Goal: Task Accomplishment & Management: Manage account settings

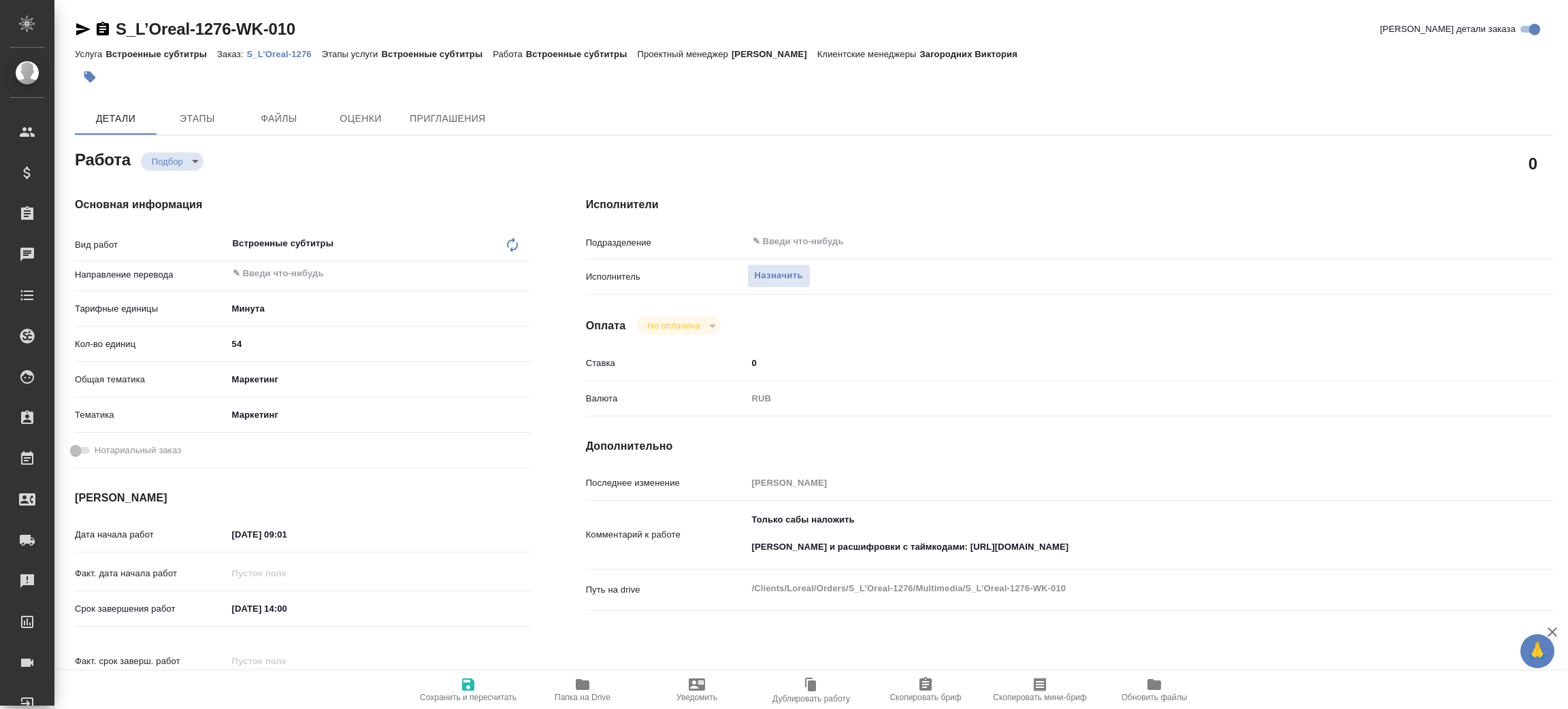
type textarea "x"
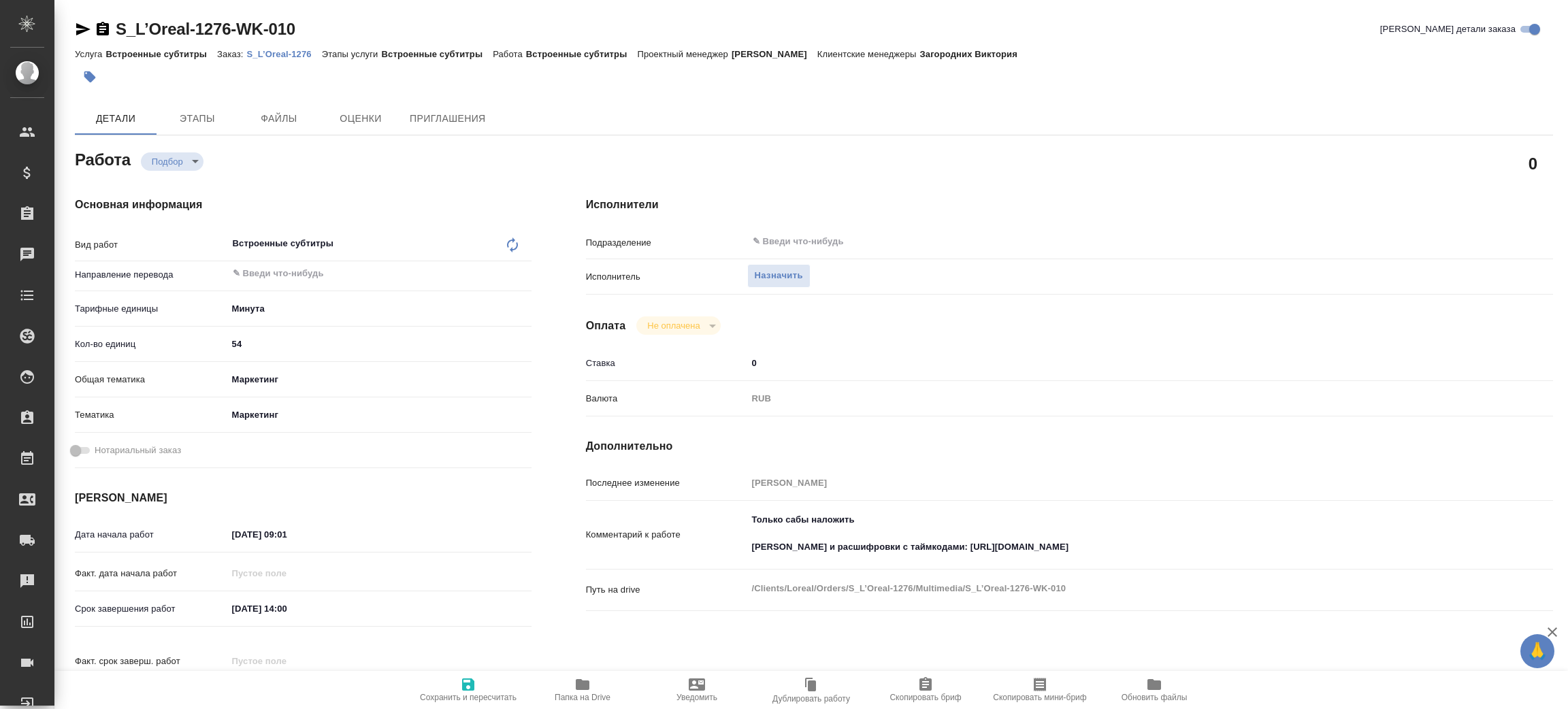
type textarea "x"
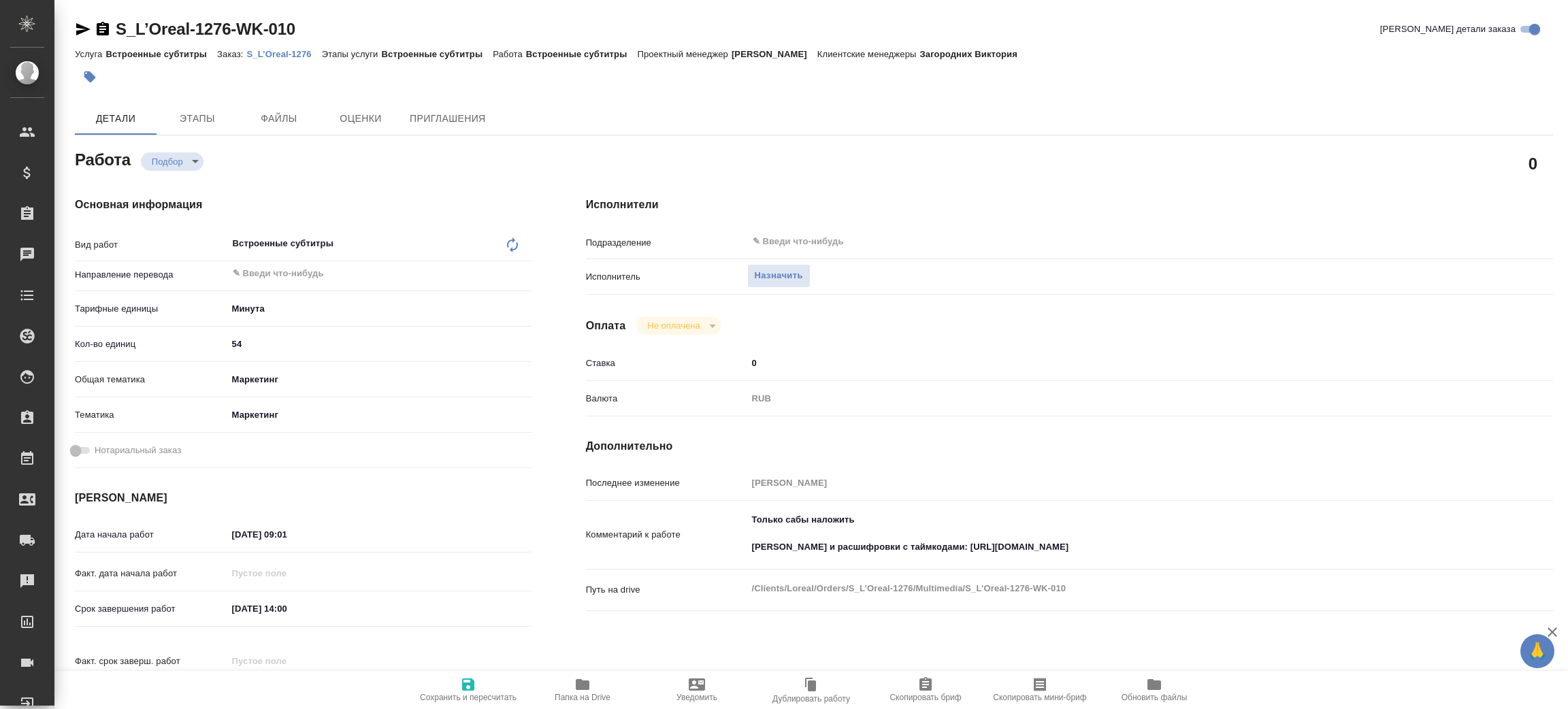
type textarea "x"
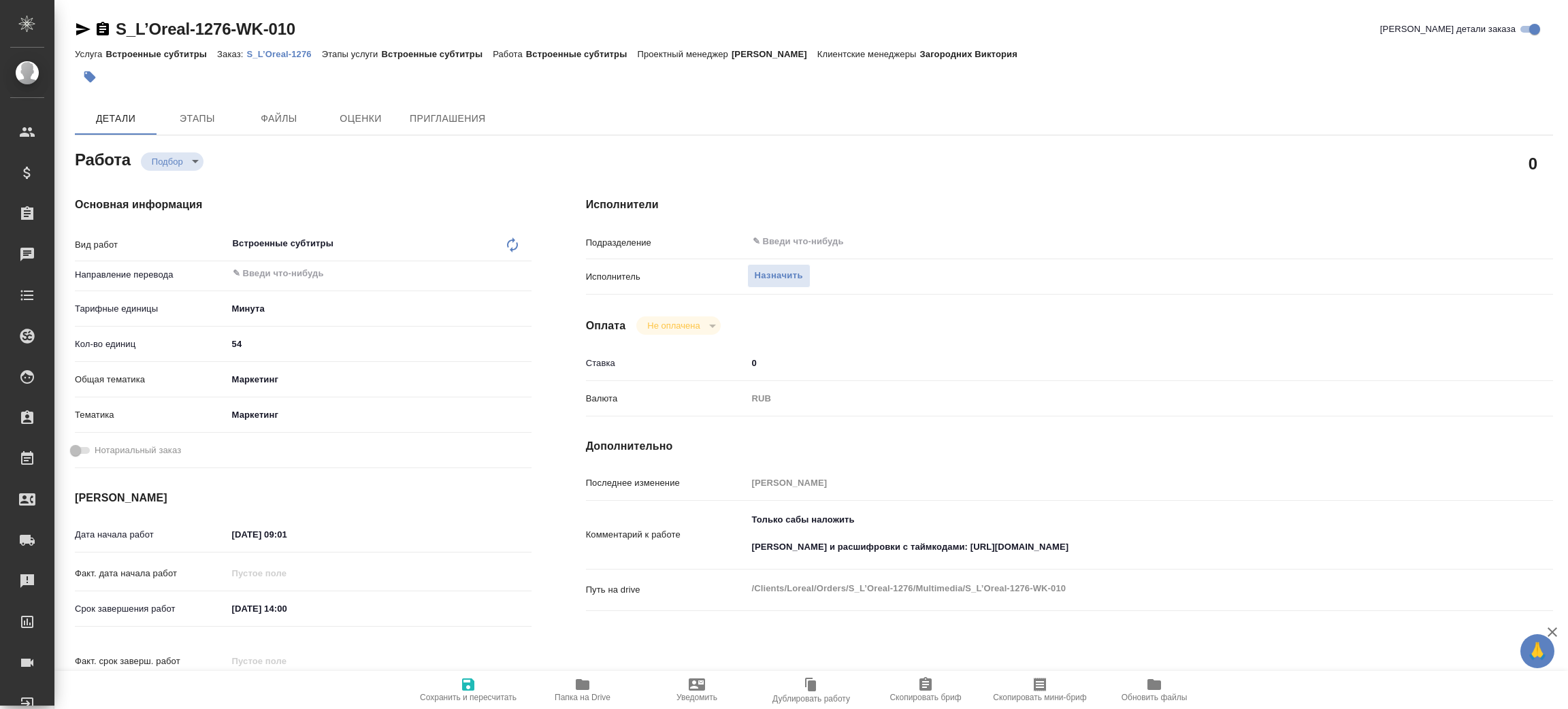
type textarea "x"
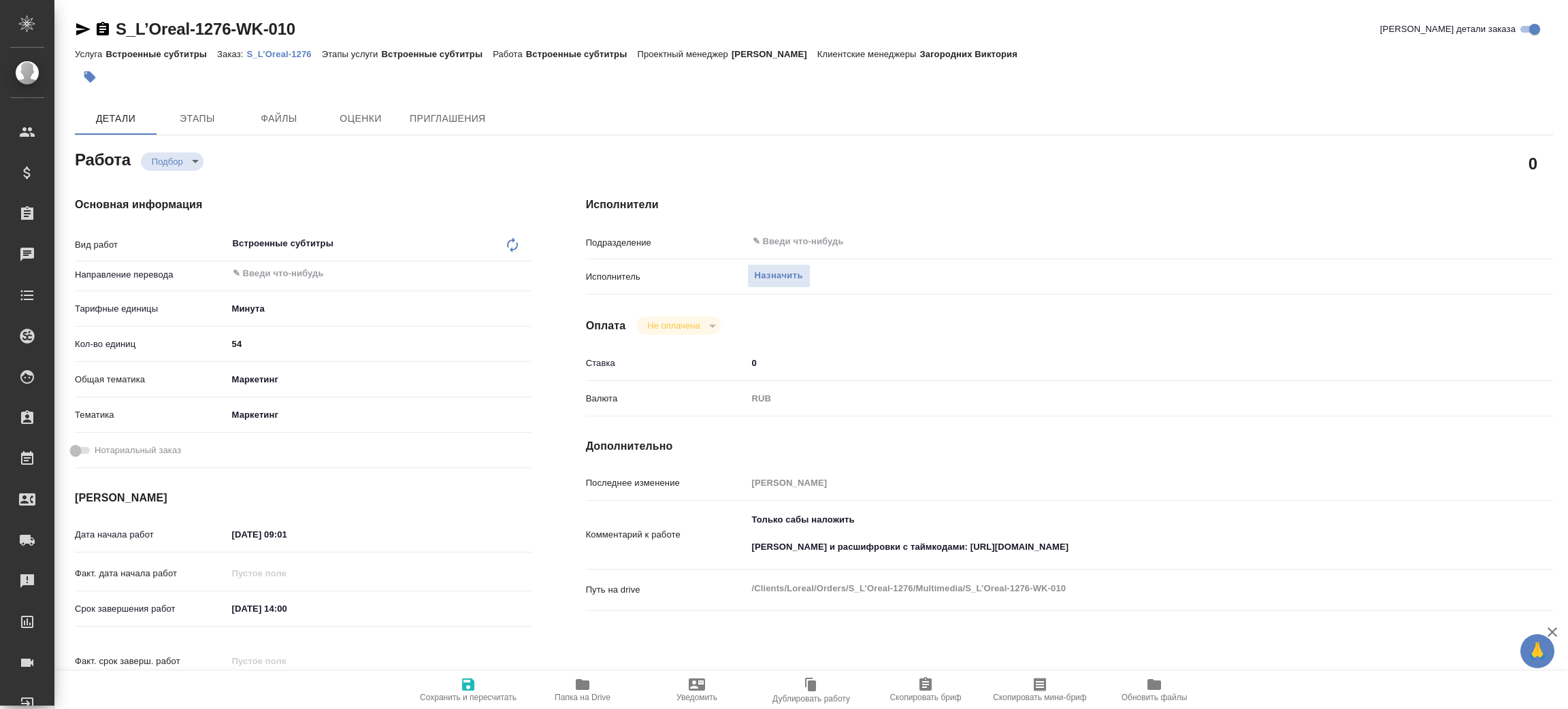
type textarea "x"
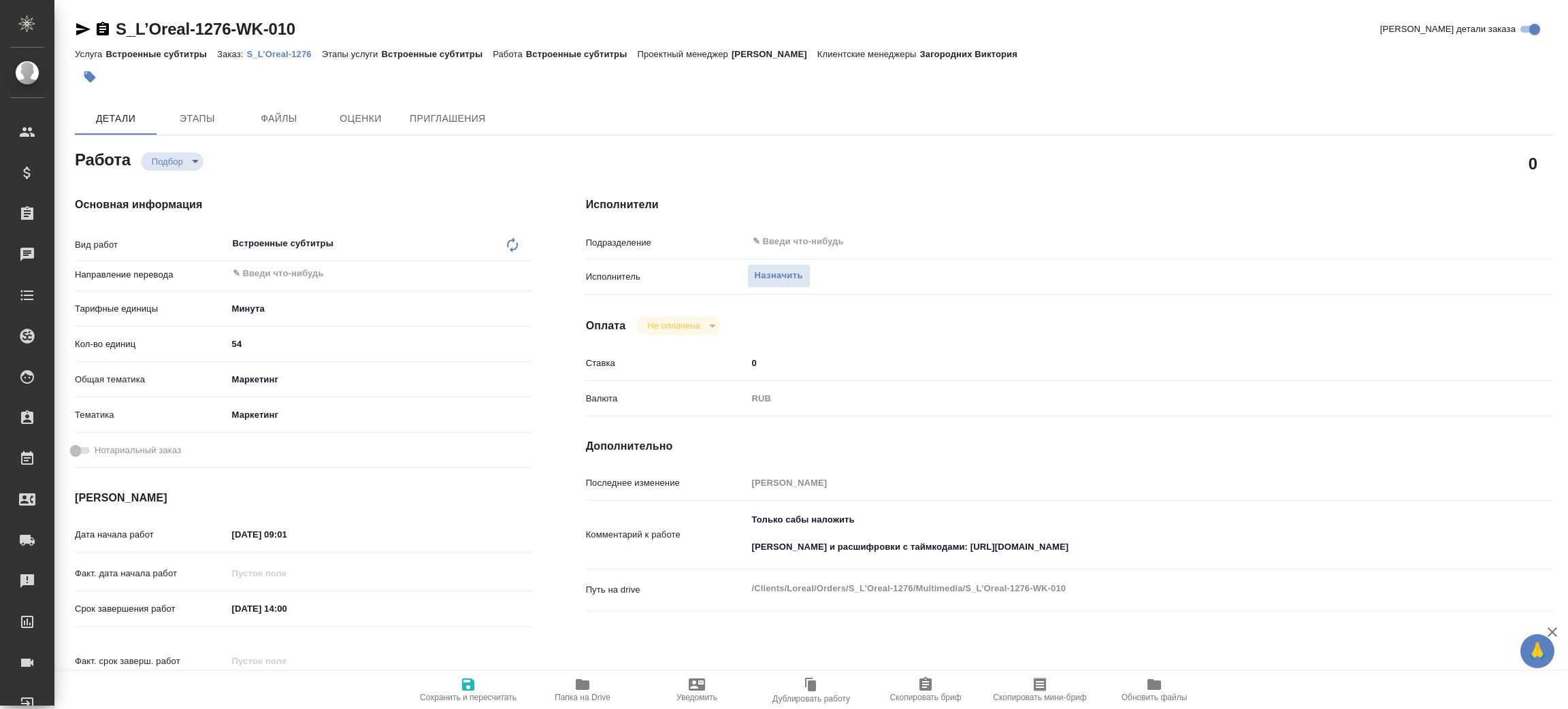
type textarea "x"
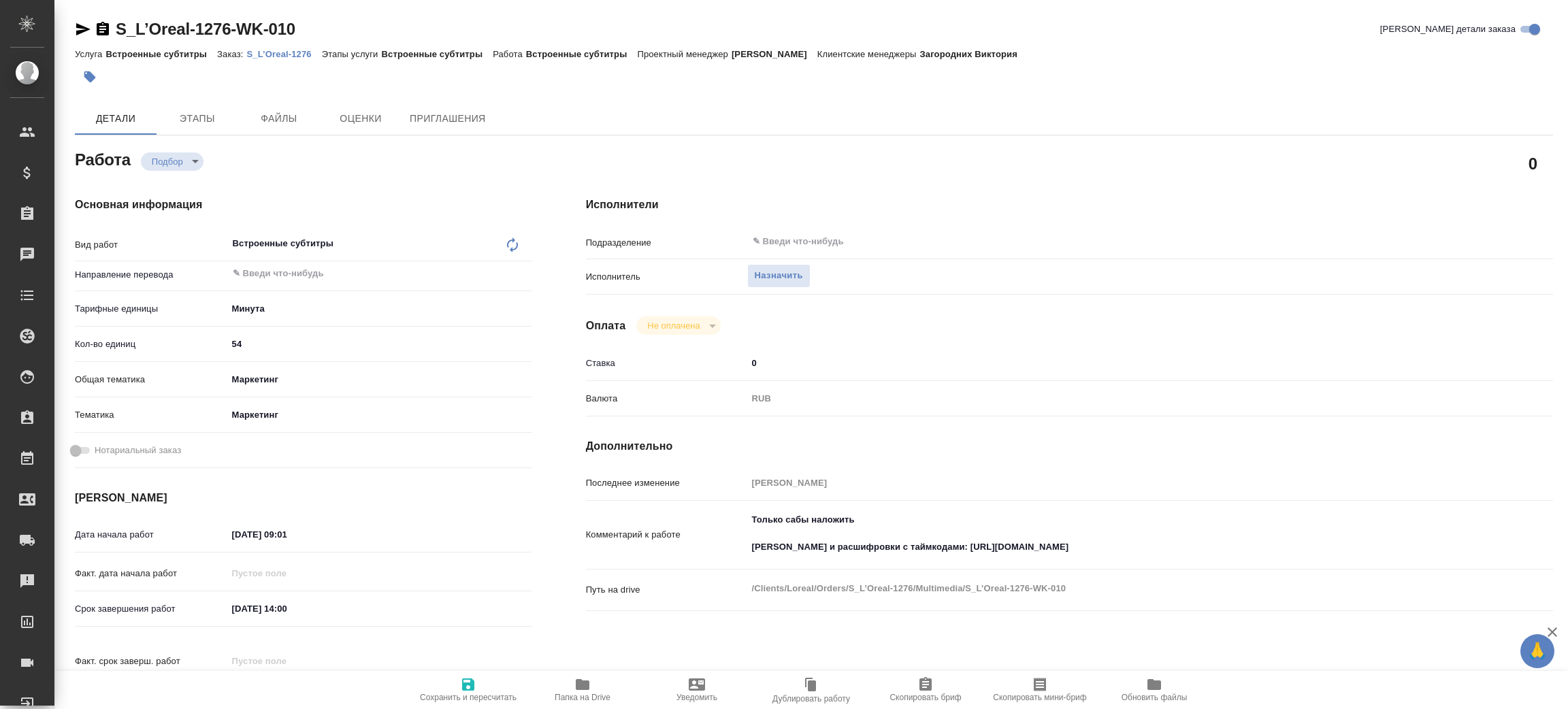
click at [185, 164] on body "🙏 .cls-1 fill:#fff; AWATERA [PERSON_NAME] Спецификации Заказы Чаты Todo Проекты…" at bounding box center [784, 354] width 1568 height 709
type textarea "x"
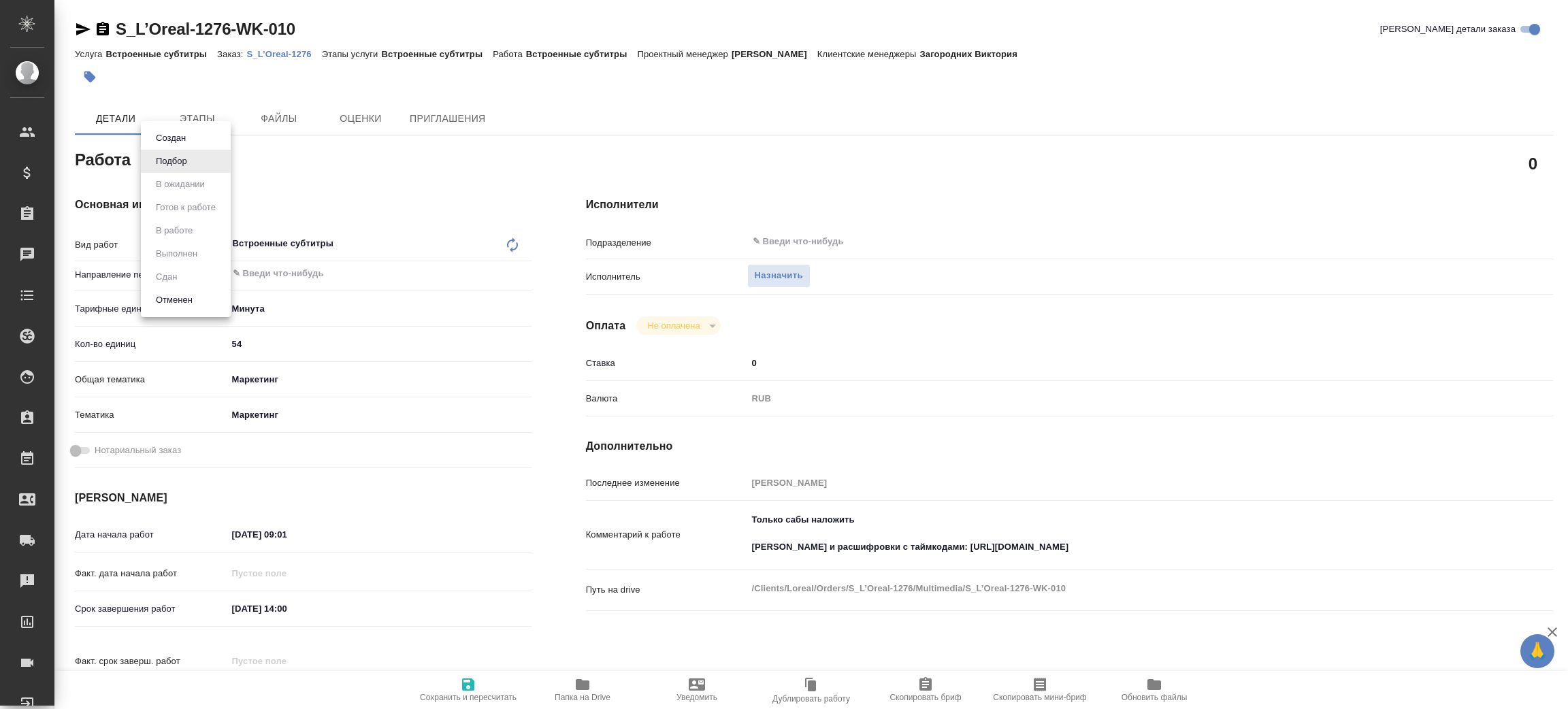
type textarea "x"
click at [780, 278] on div at bounding box center [784, 354] width 1568 height 709
click at [780, 276] on span "Назначить" at bounding box center [779, 276] width 48 height 16
type textarea "x"
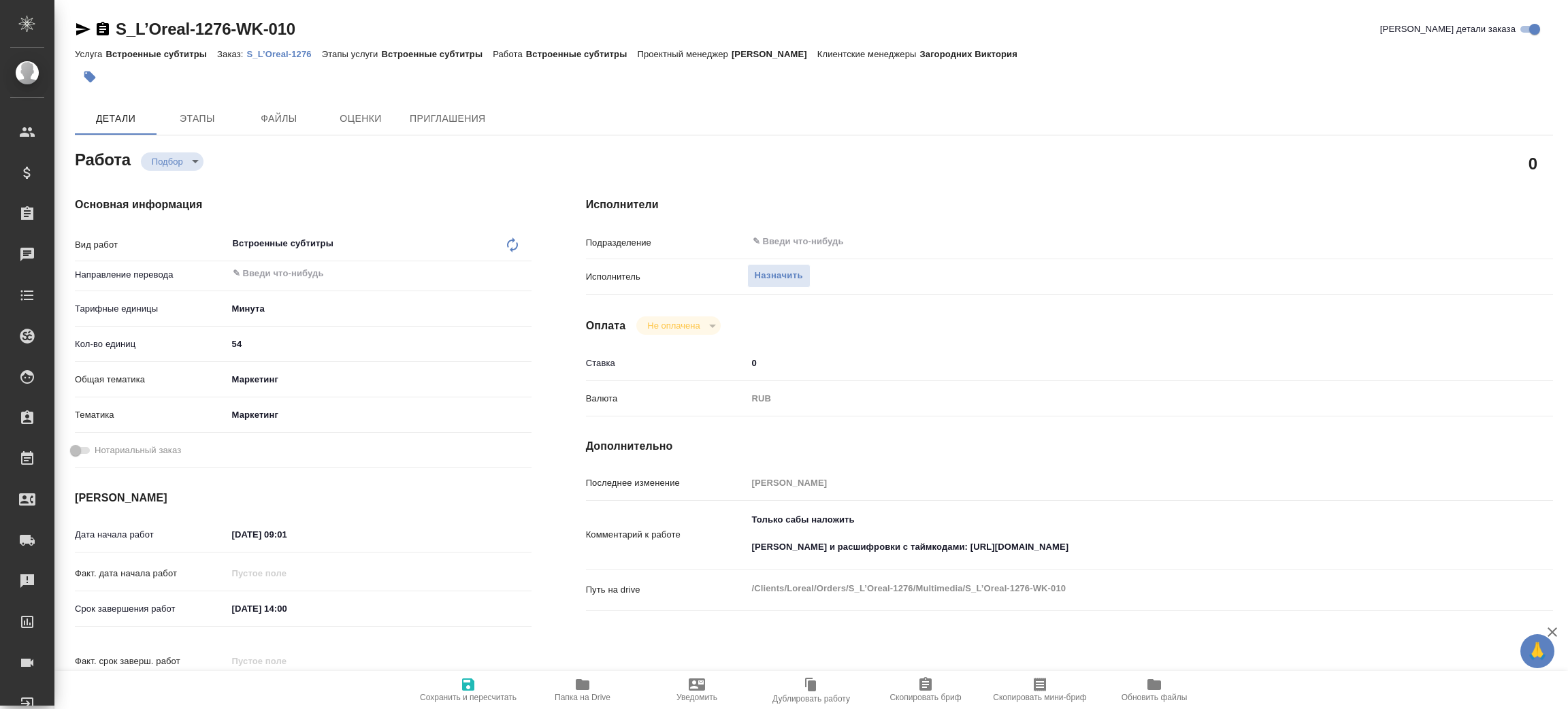
type textarea "x"
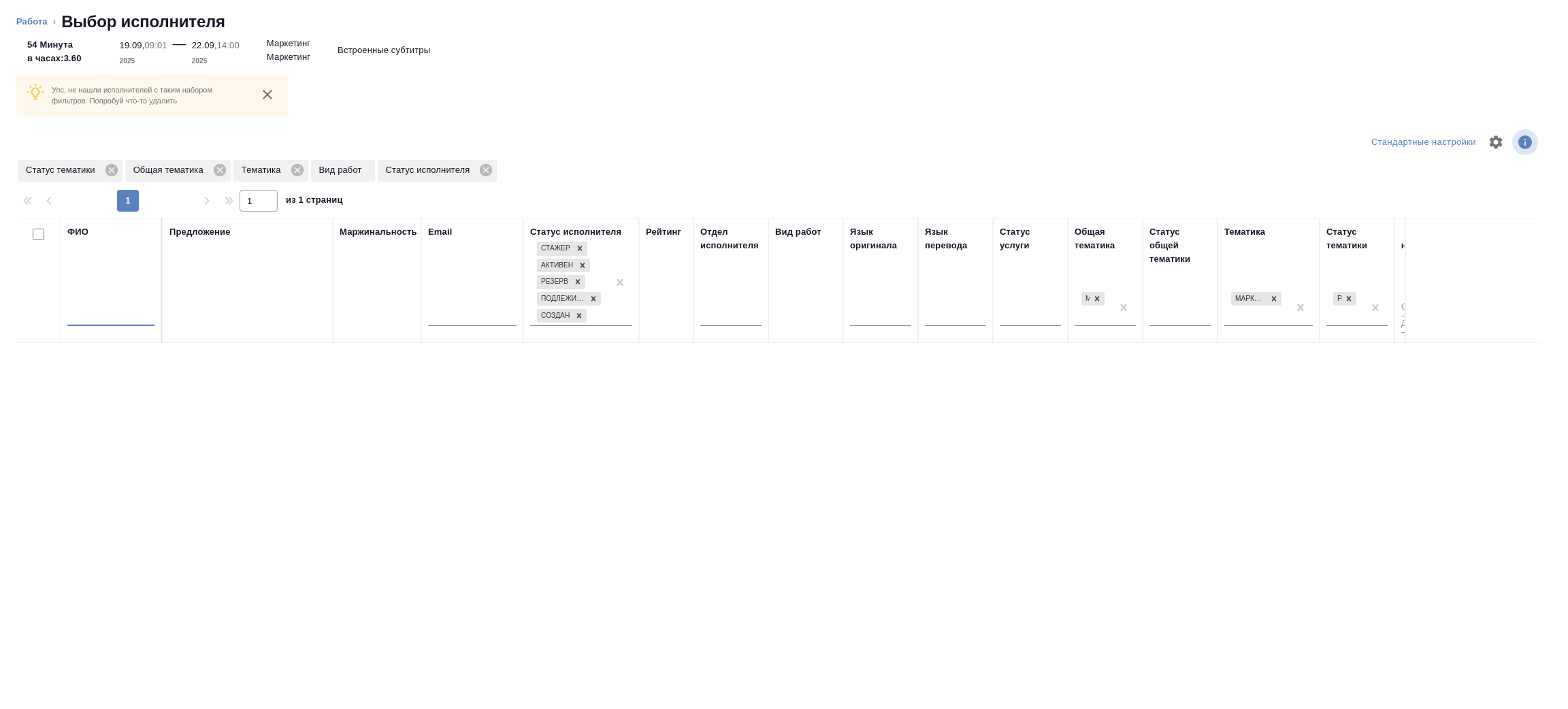
click at [109, 313] on input "text" at bounding box center [111, 318] width 87 height 17
type input "[PERSON_NAME]"
click at [108, 169] on icon at bounding box center [111, 170] width 12 height 12
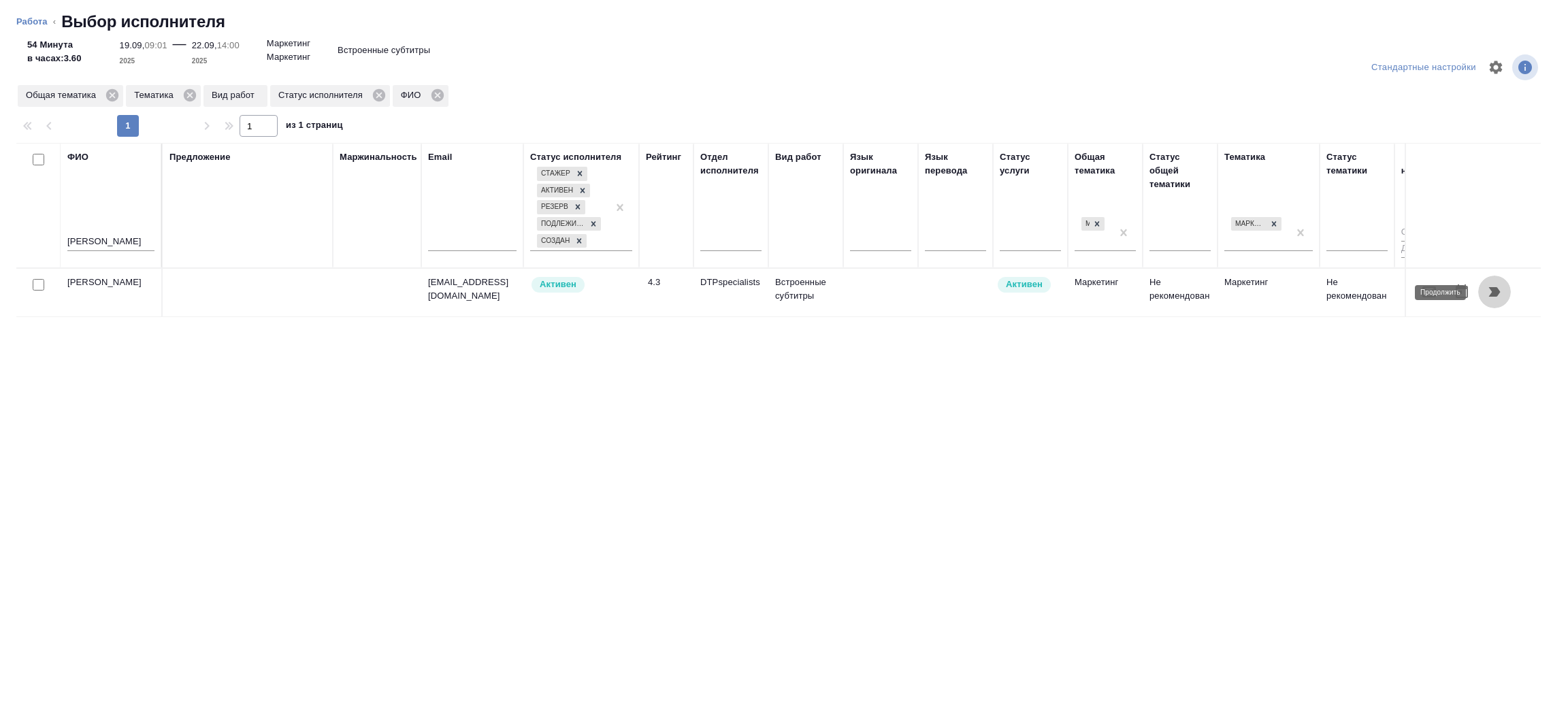
click at [1500, 291] on icon "button" at bounding box center [1494, 292] width 16 height 16
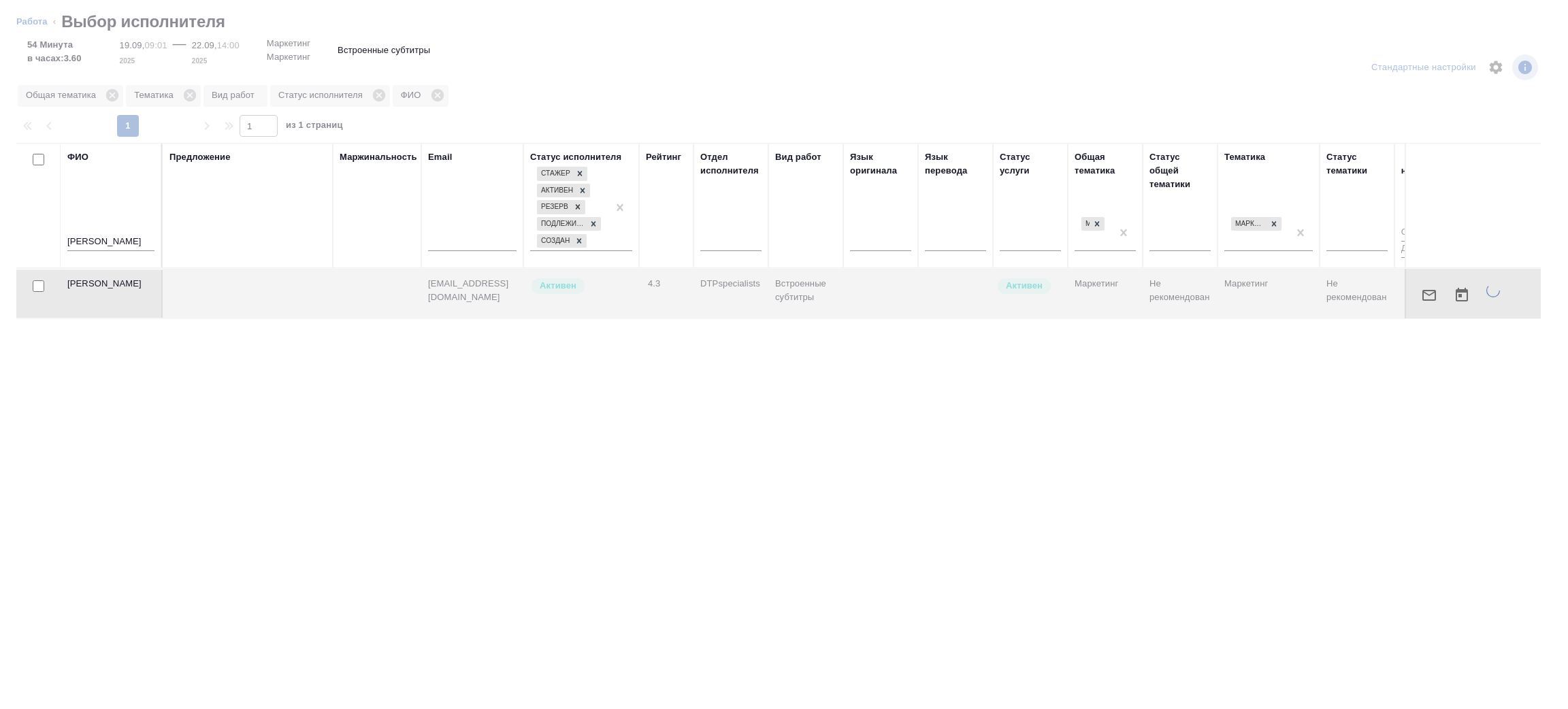
type textarea "x"
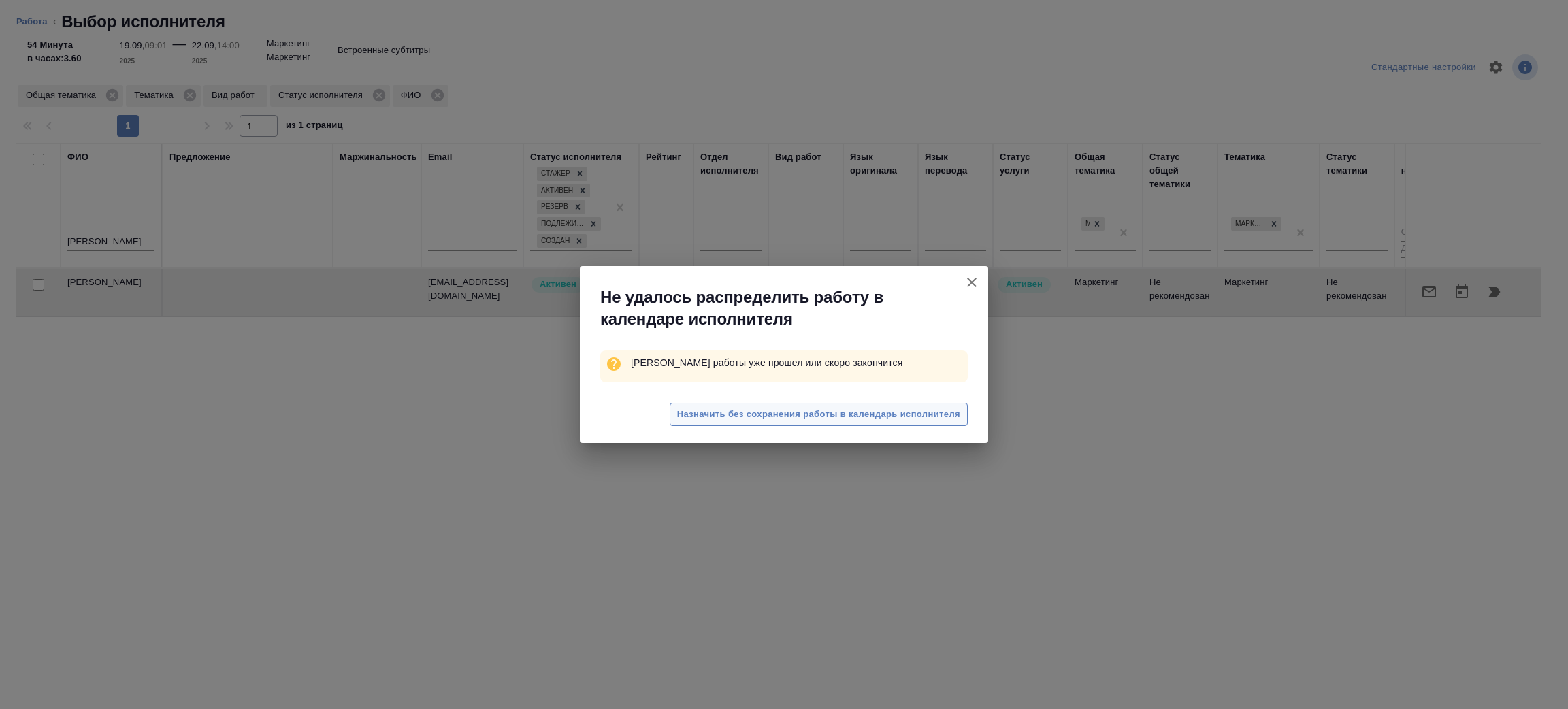
click at [830, 418] on span "Назначить без сохранения работы в календарь исполнителя" at bounding box center [818, 415] width 283 height 16
type textarea "x"
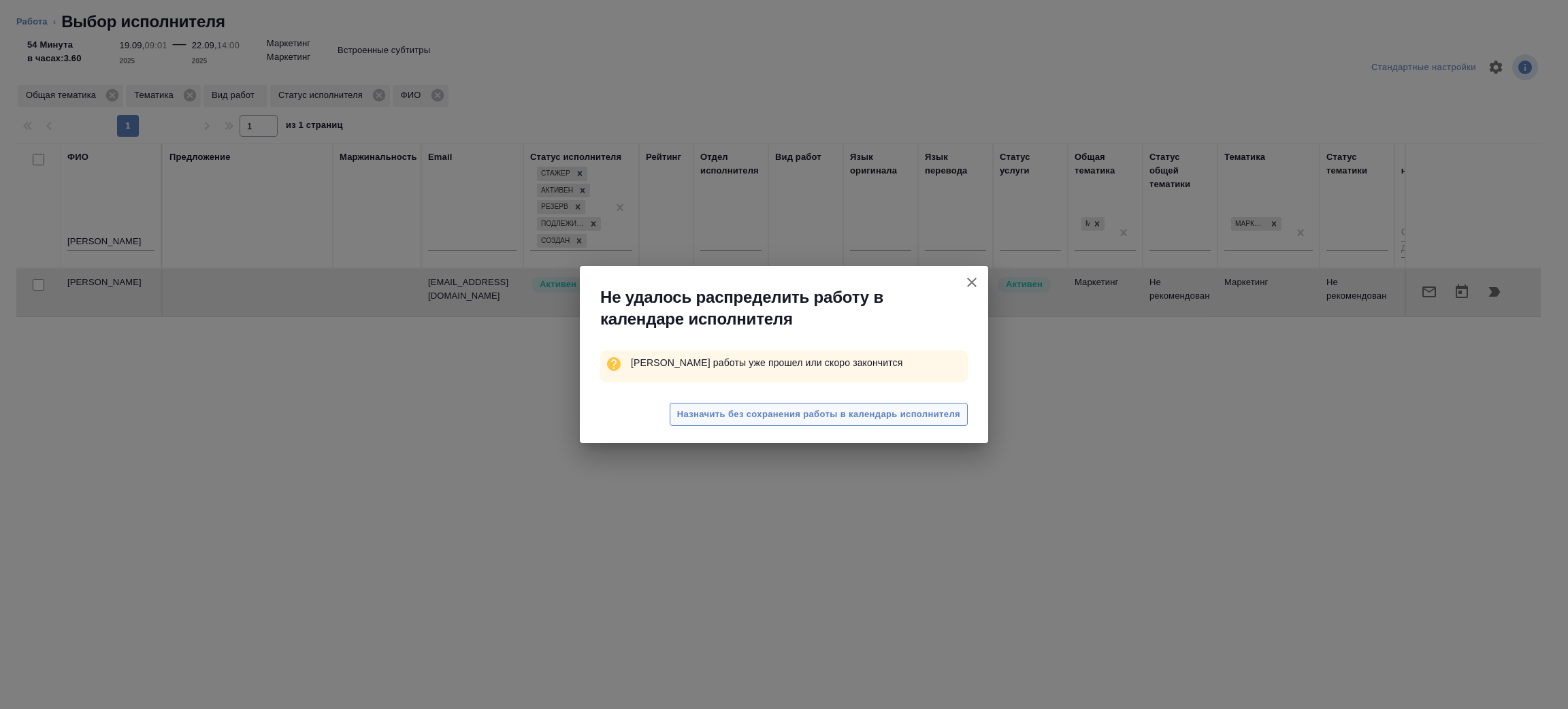
type textarea "x"
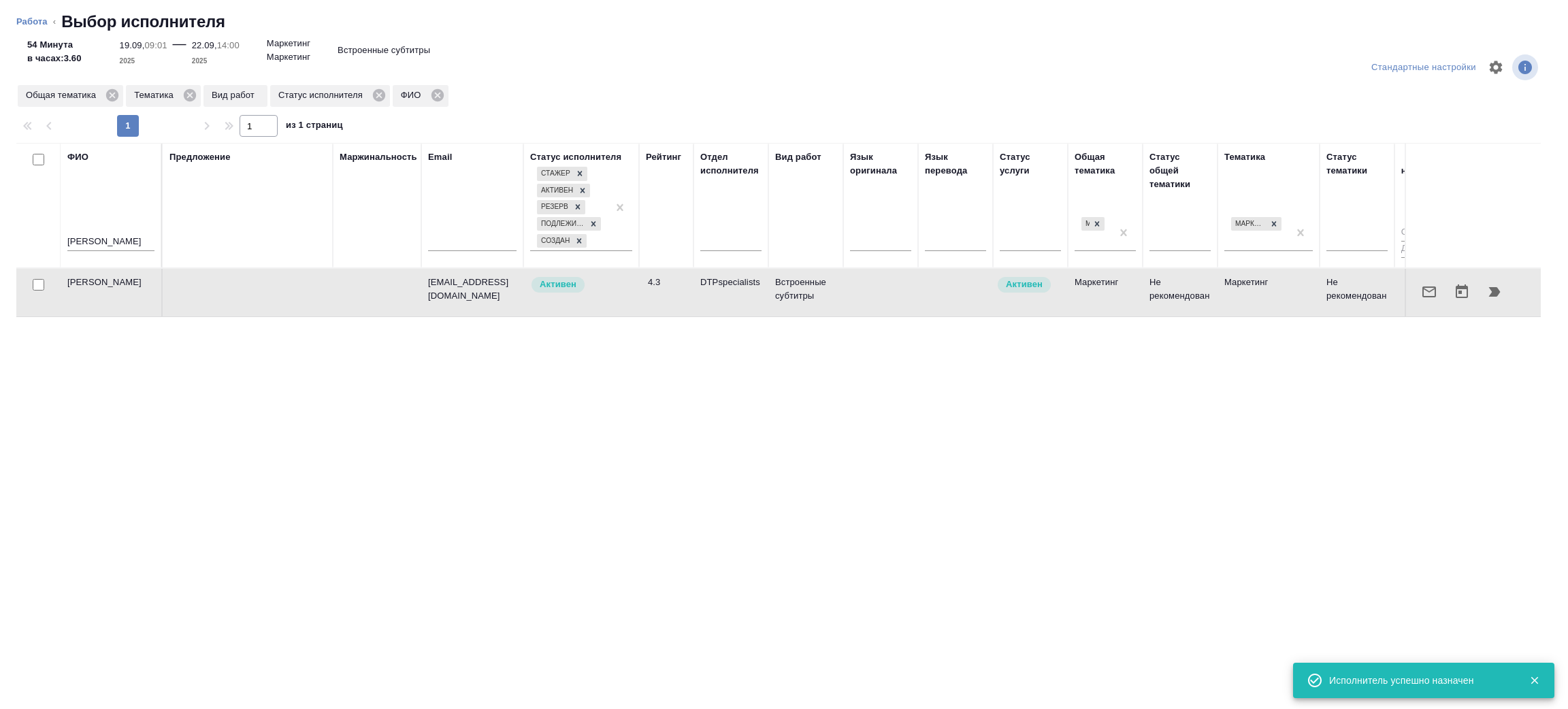
type textarea "x"
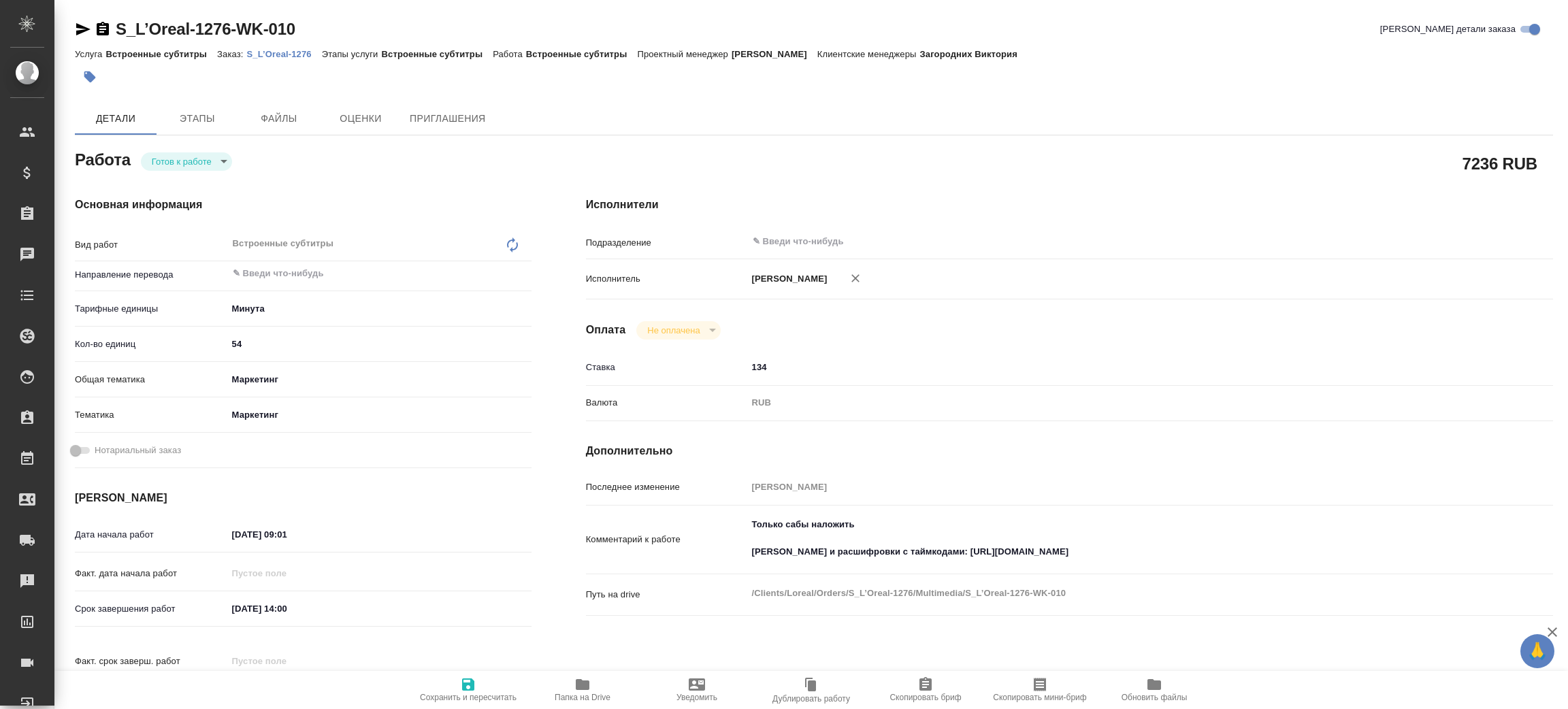
type textarea "x"
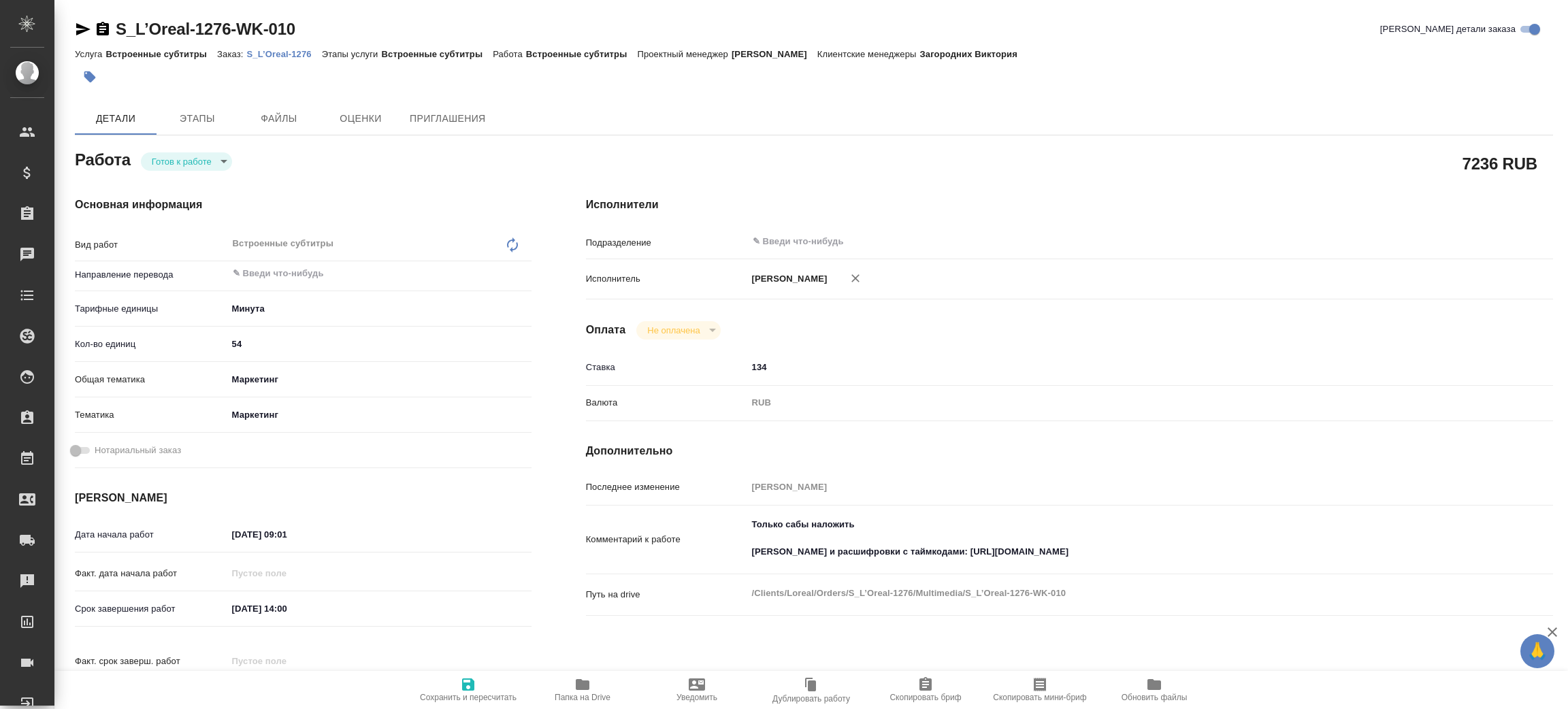
type textarea "x"
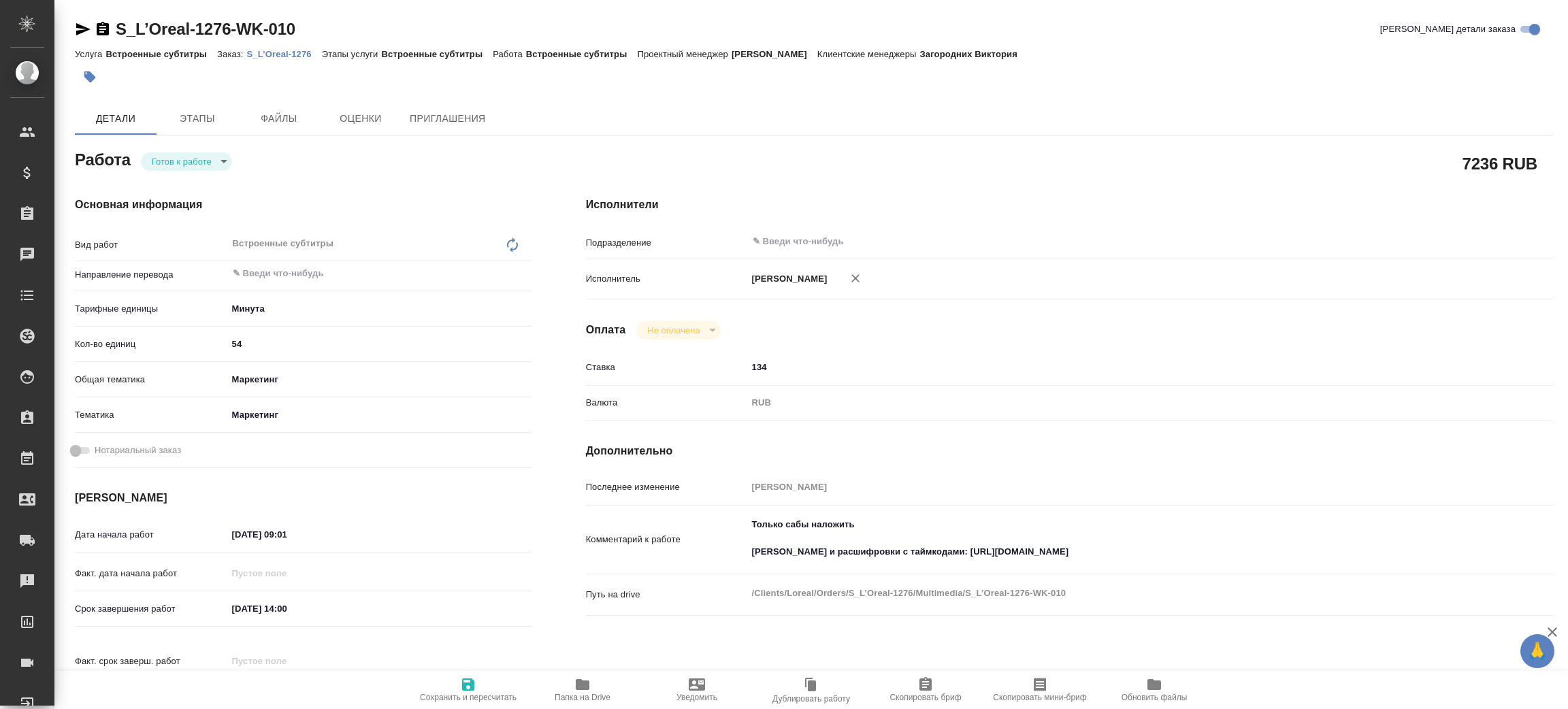
type textarea "x"
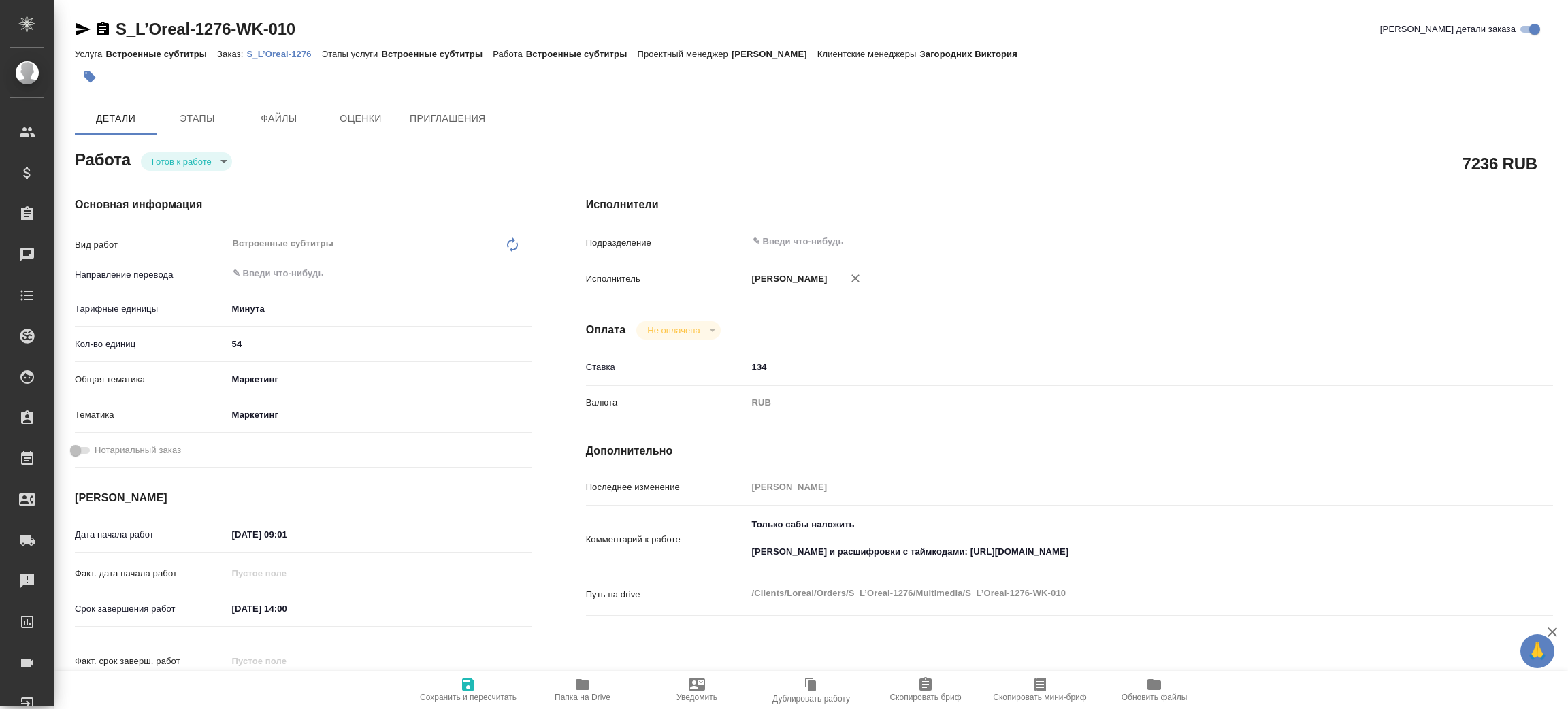
type textarea "x"
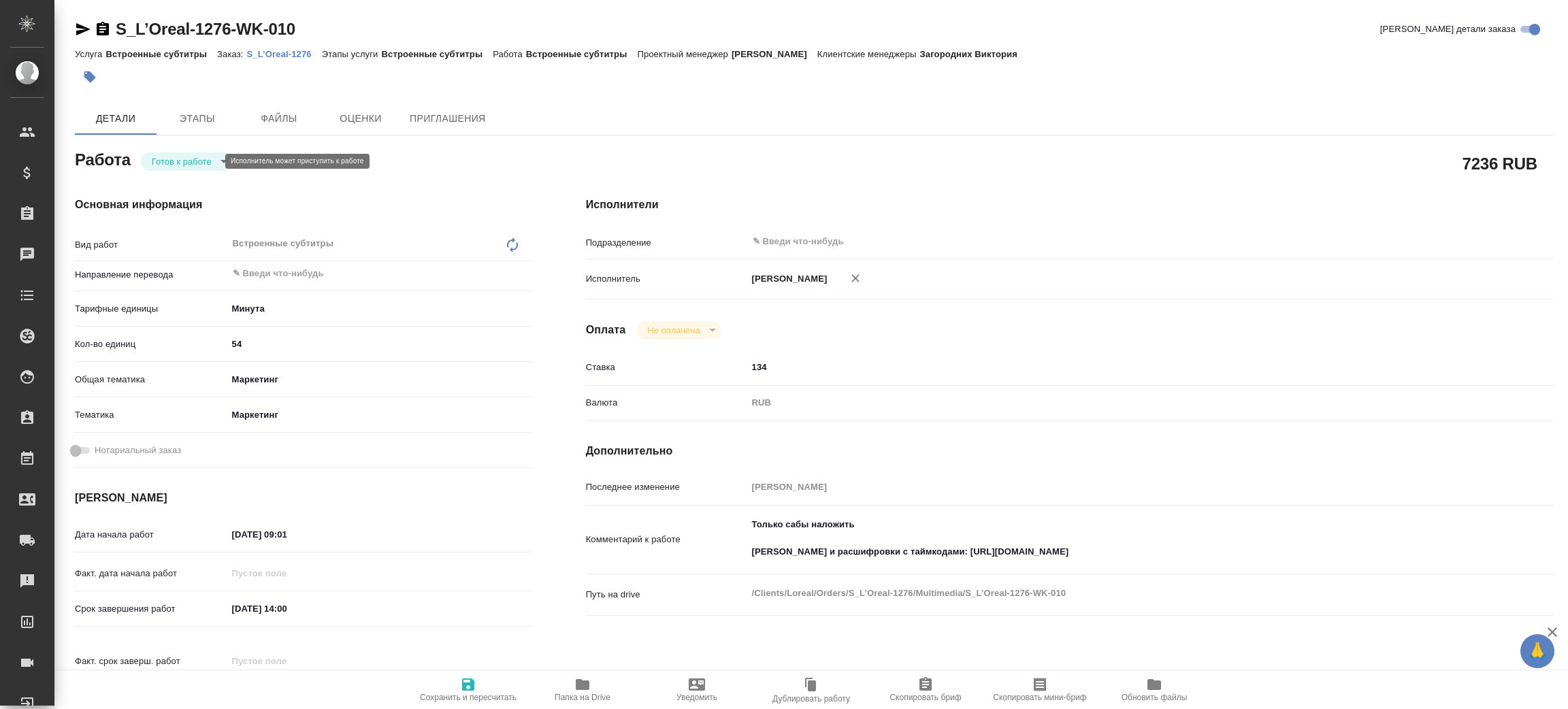
type textarea "x"
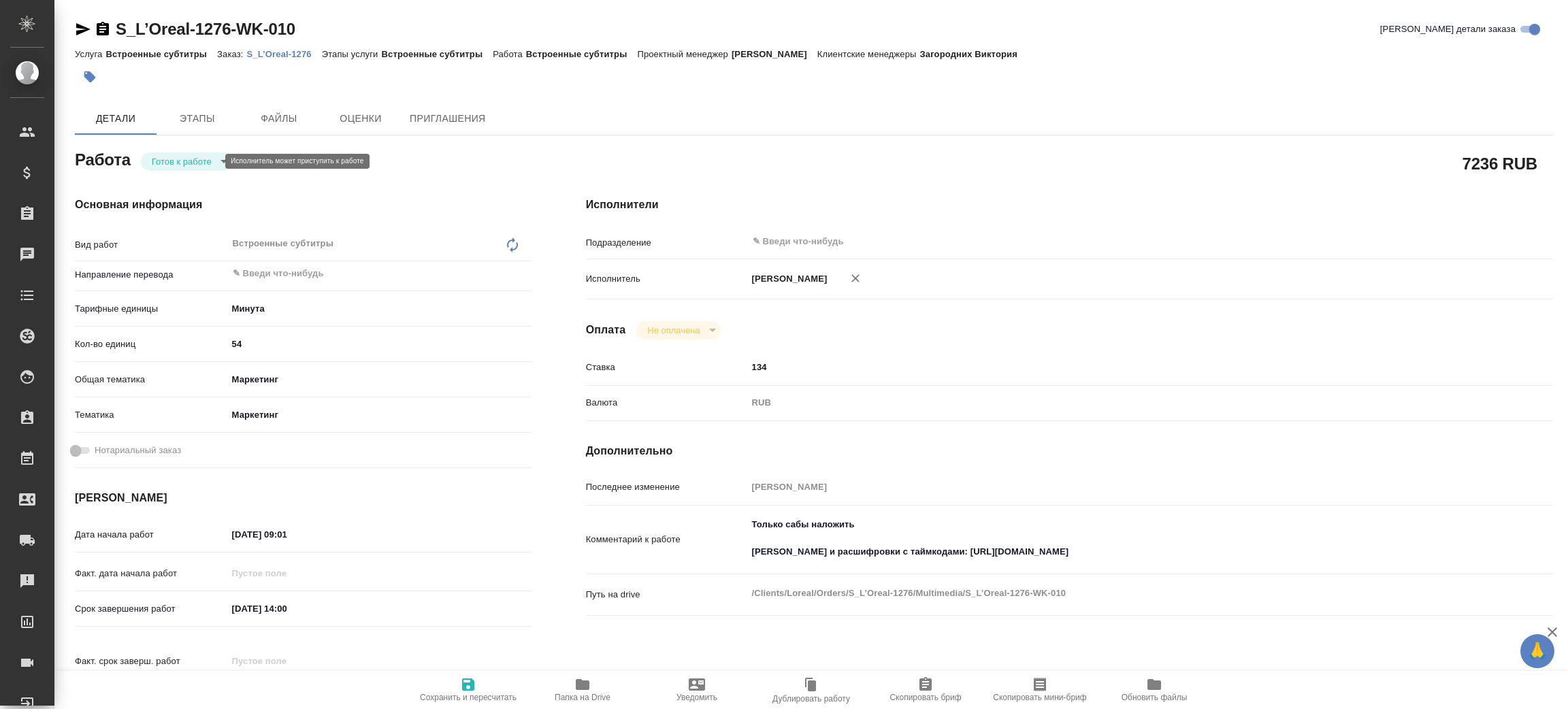
click at [205, 157] on body "🙏 .cls-1 fill:#fff; AWATERA Zenkov Aleksei Клиенты Спецификации Заказы Чаты Tod…" at bounding box center [784, 354] width 1568 height 709
click at [196, 183] on button "В работе" at bounding box center [174, 184] width 45 height 15
type textarea "x"
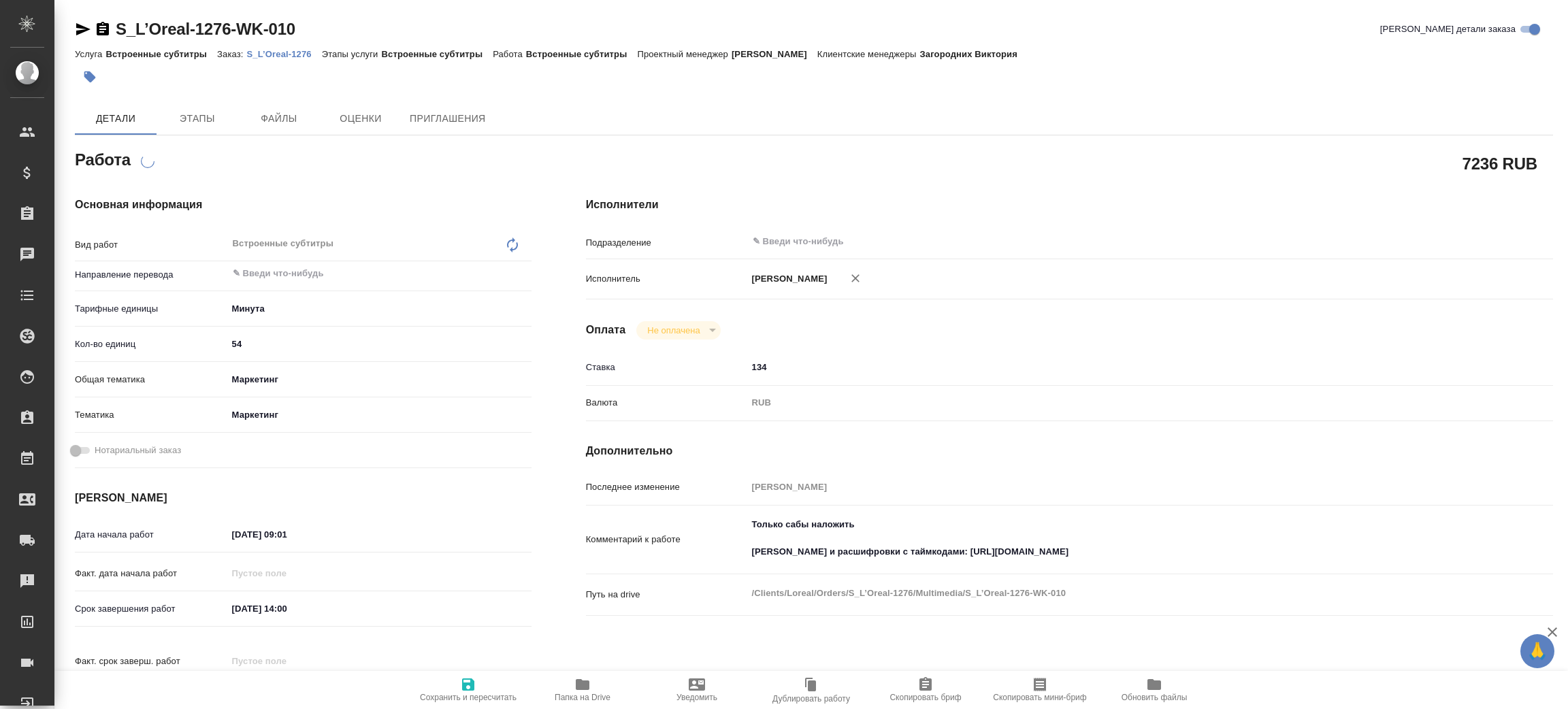
type textarea "x"
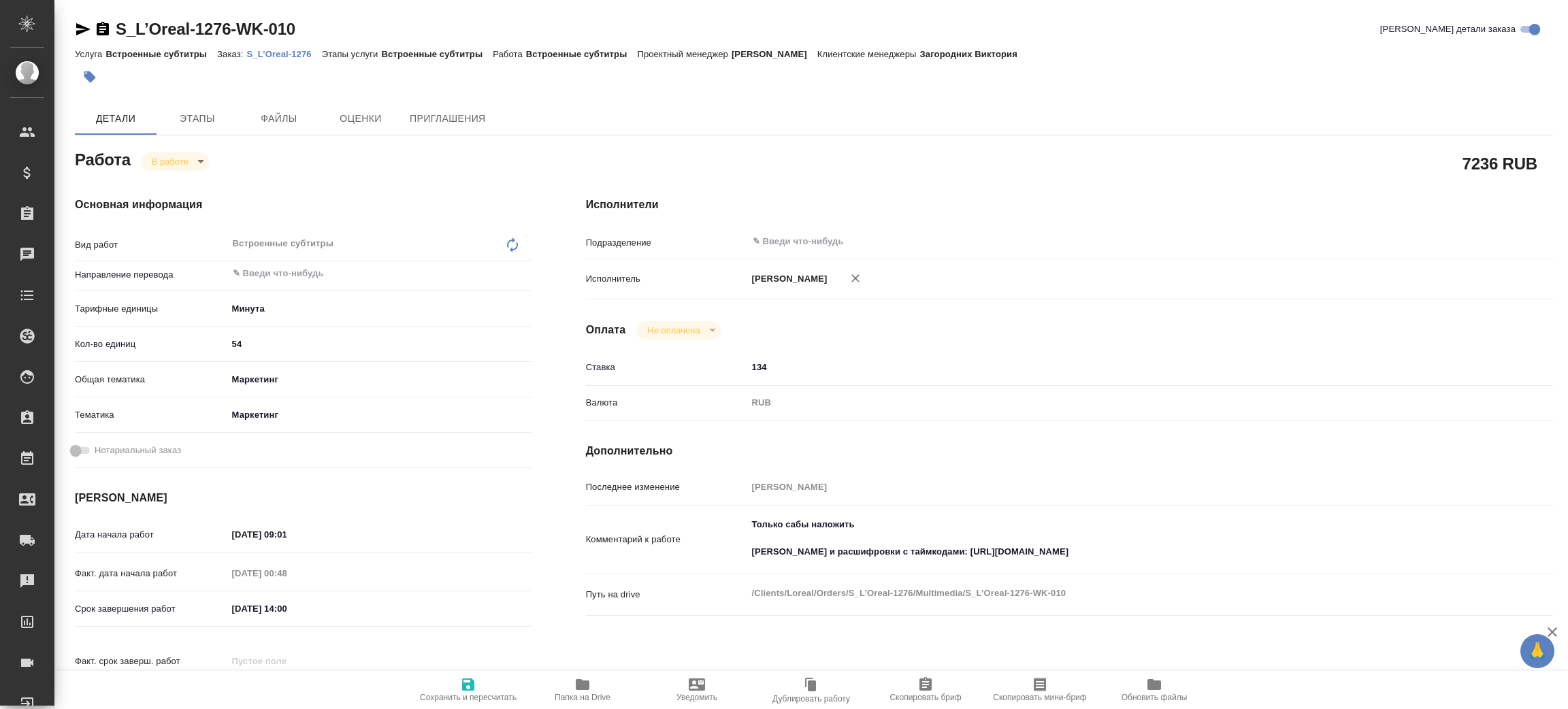
type textarea "x"
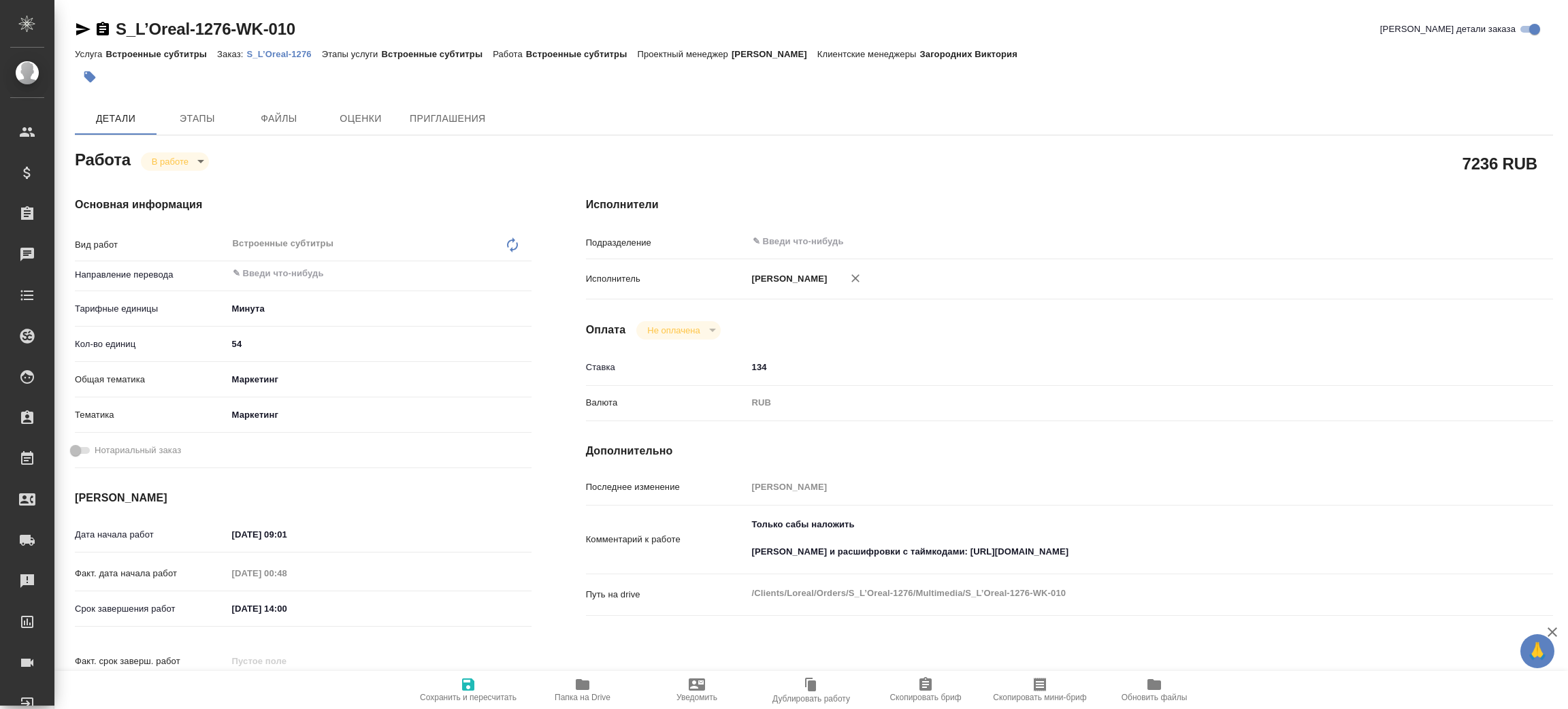
type textarea "x"
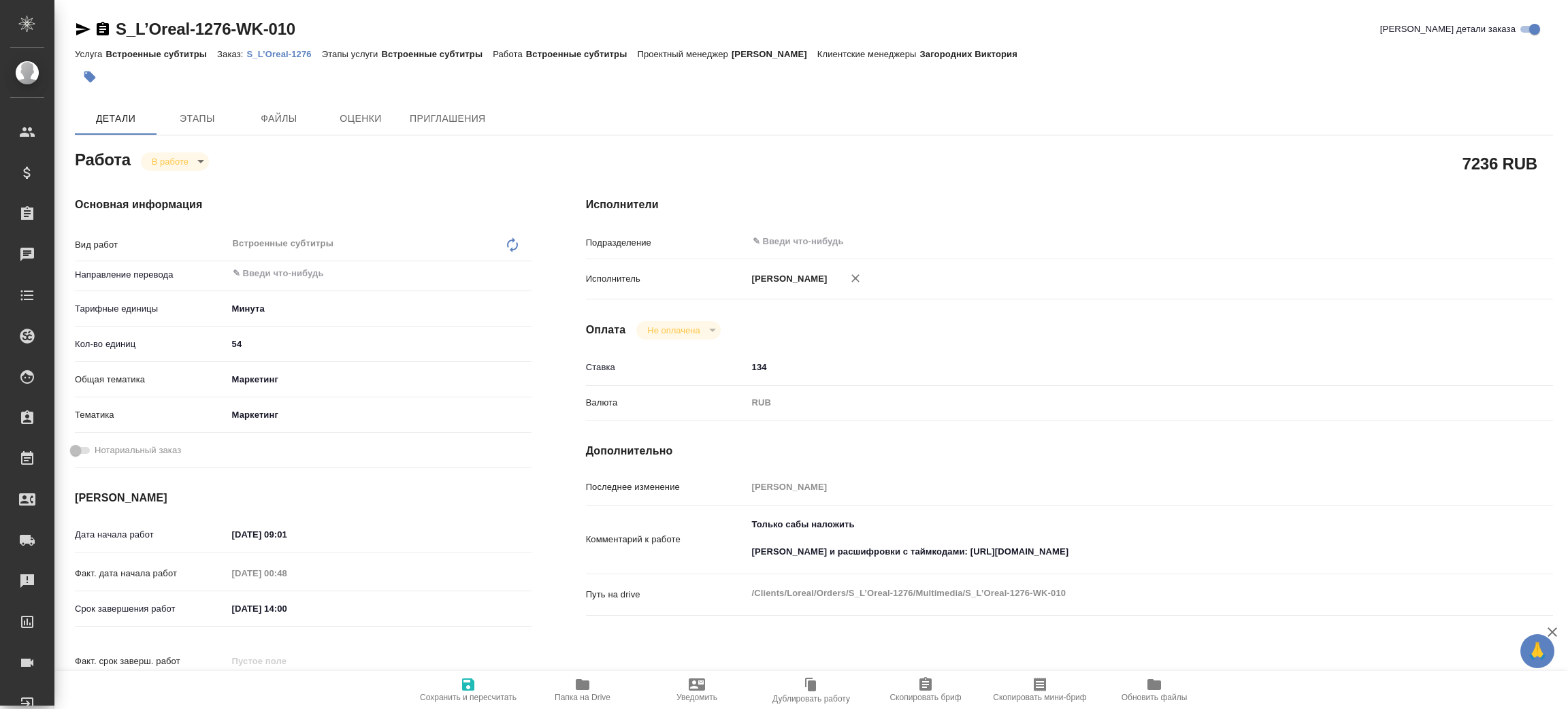
type textarea "x"
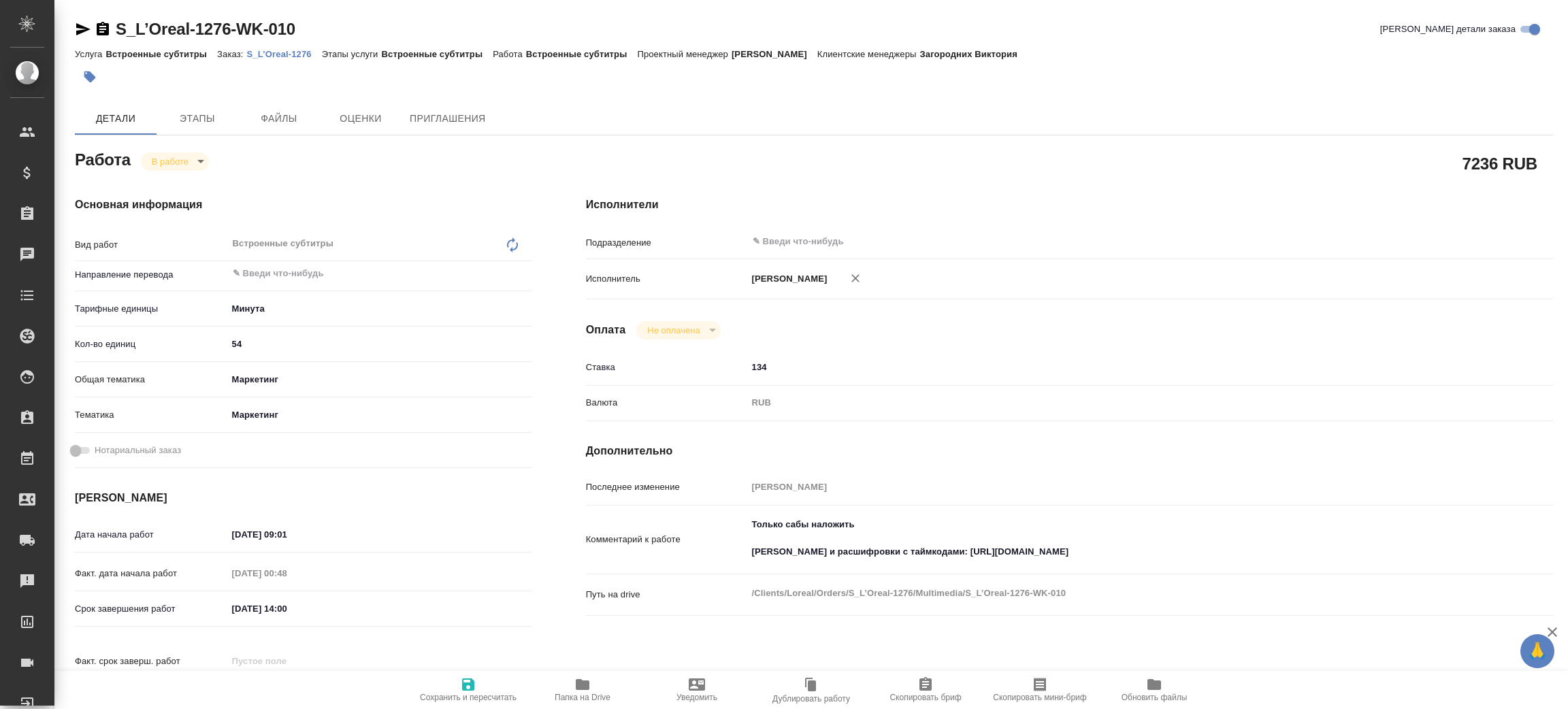
type textarea "x"
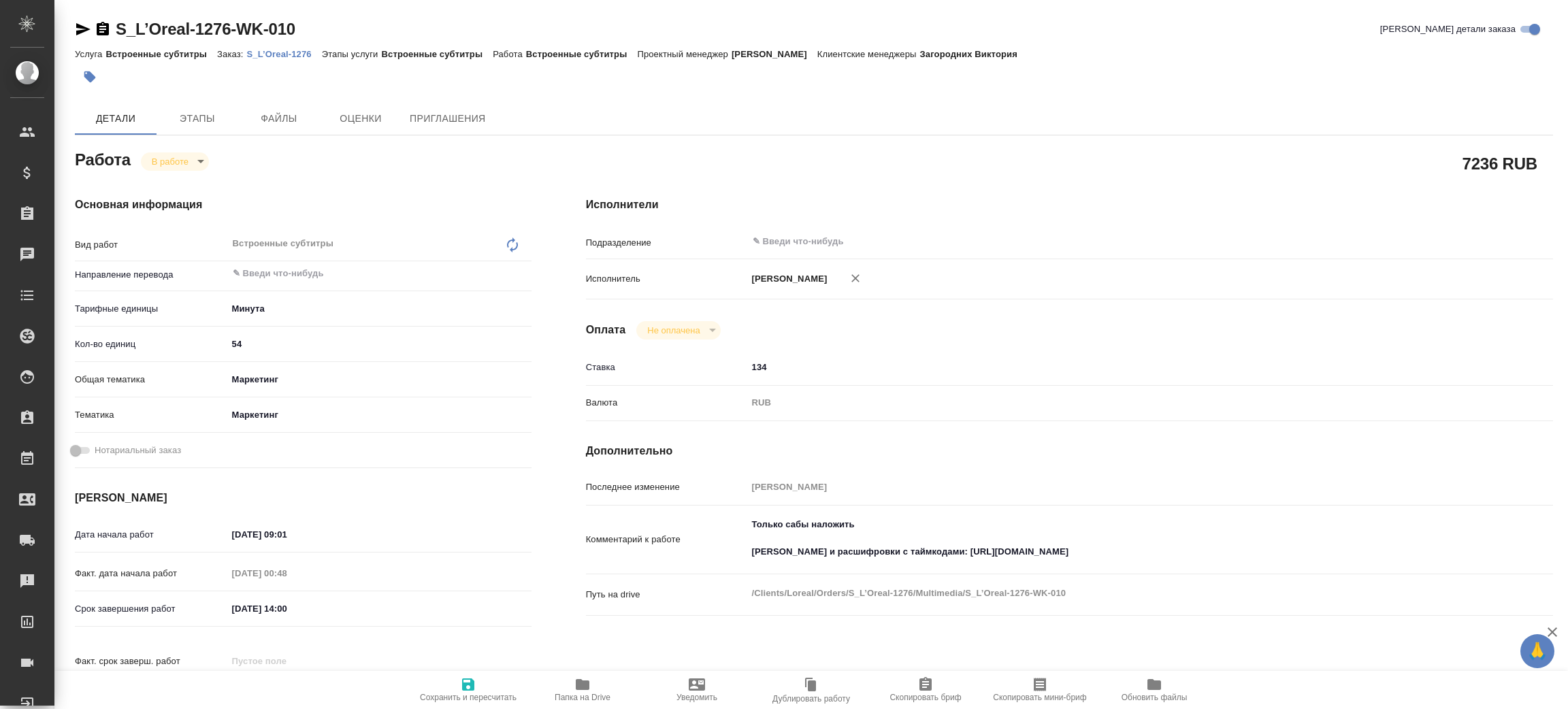
type textarea "x"
click at [199, 161] on body "🙏 .cls-1 fill:#fff; AWATERA Zenkov Aleksei Клиенты Спецификации Заказы Чаты Tod…" at bounding box center [784, 354] width 1568 height 709
click at [183, 203] on li "Сдан" at bounding box center [186, 207] width 90 height 23
type textarea "x"
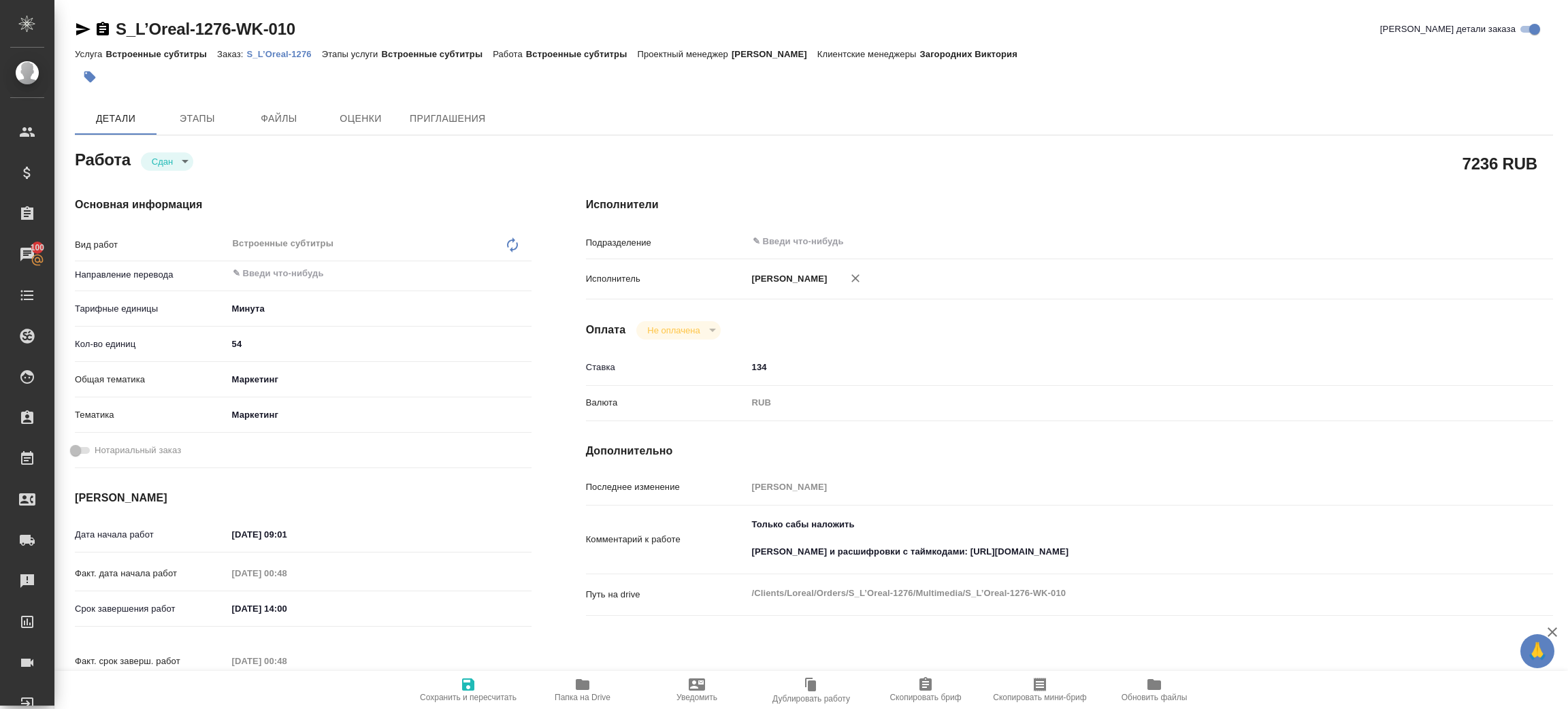
type textarea "x"
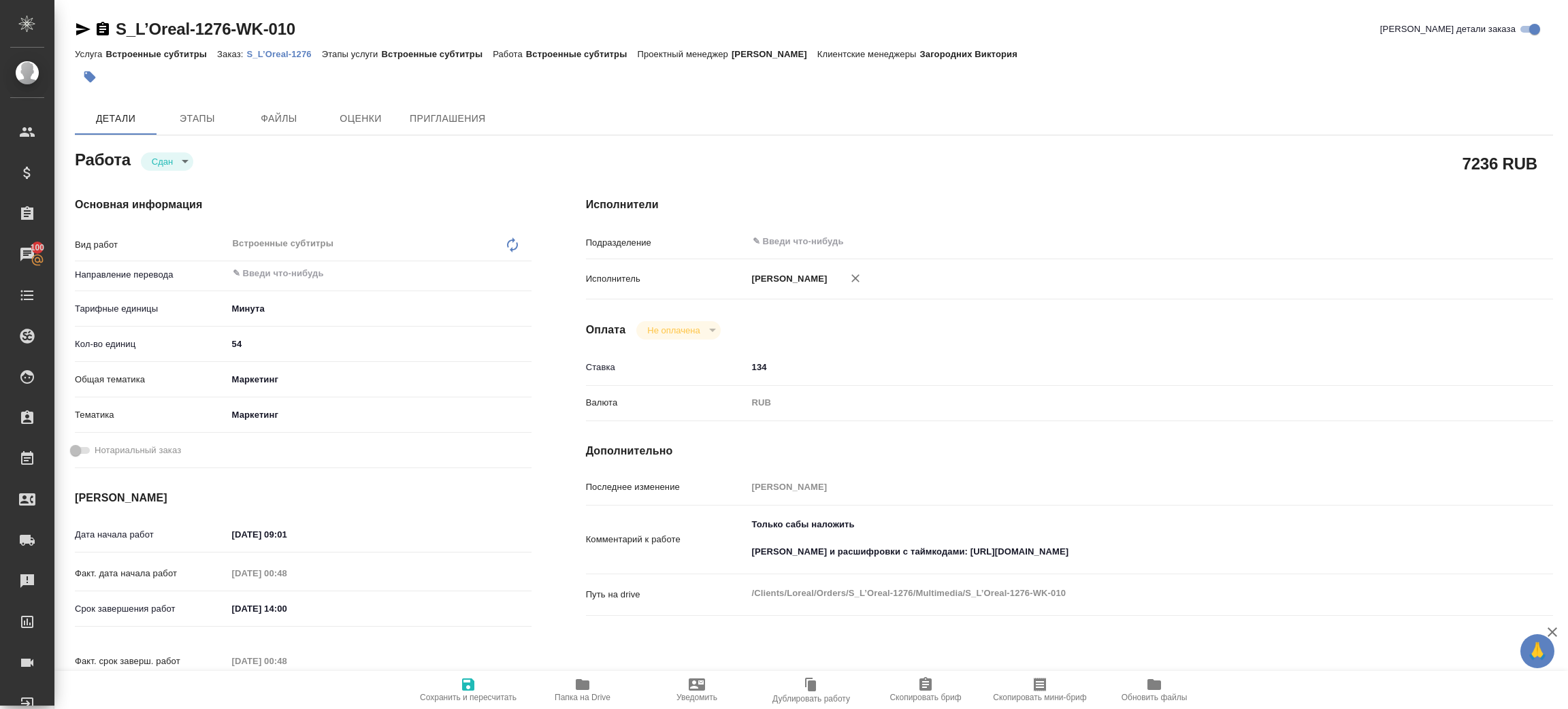
type textarea "x"
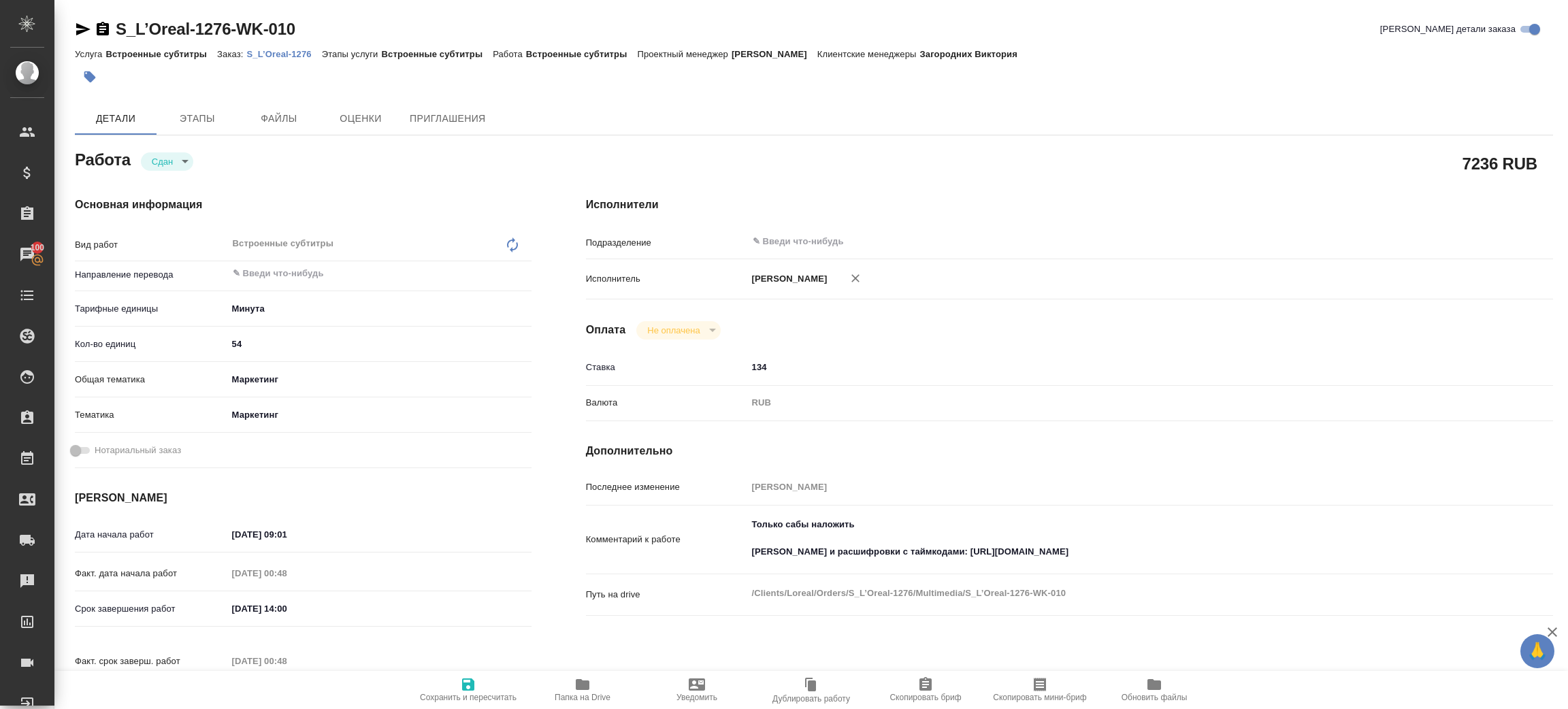
type textarea "x"
